Goal: Register for event/course

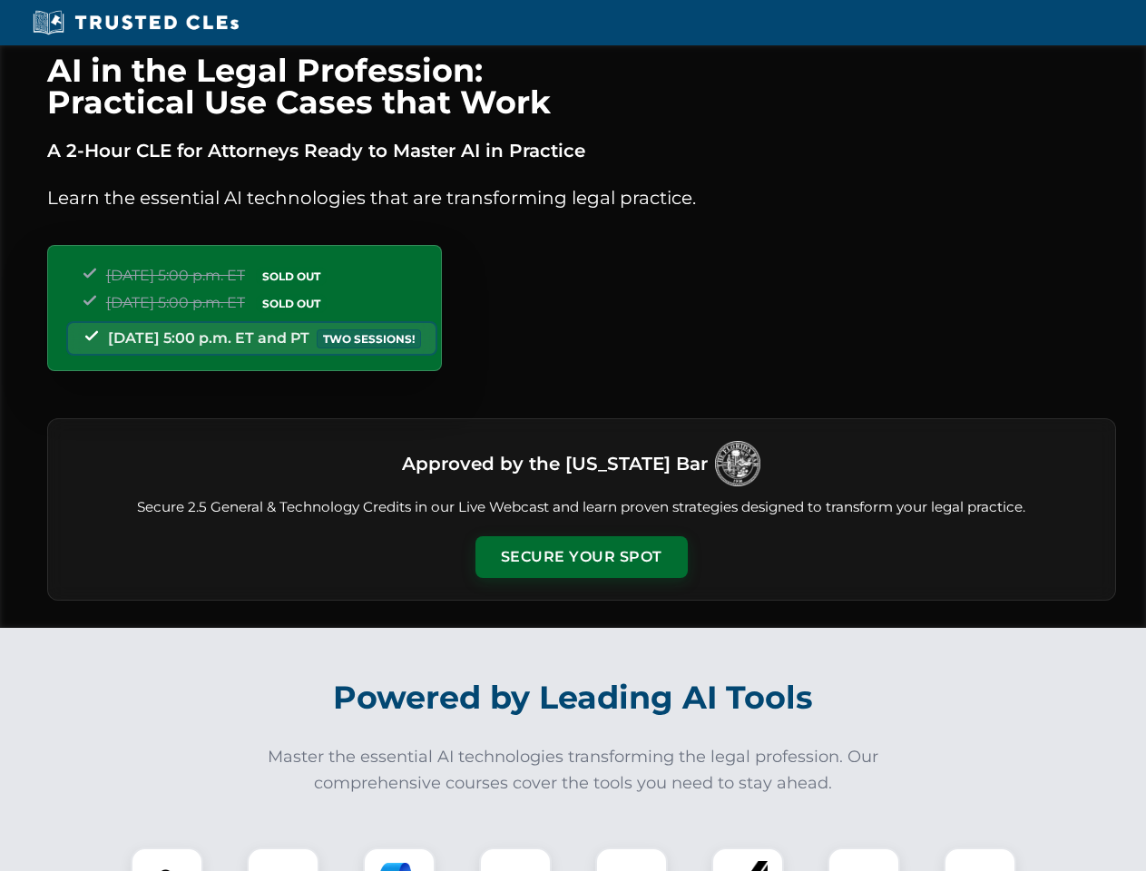
click at [581, 557] on button "Secure Your Spot" at bounding box center [581, 557] width 212 height 42
click at [167, 859] on img at bounding box center [167, 883] width 53 height 53
